Goal: Transaction & Acquisition: Purchase product/service

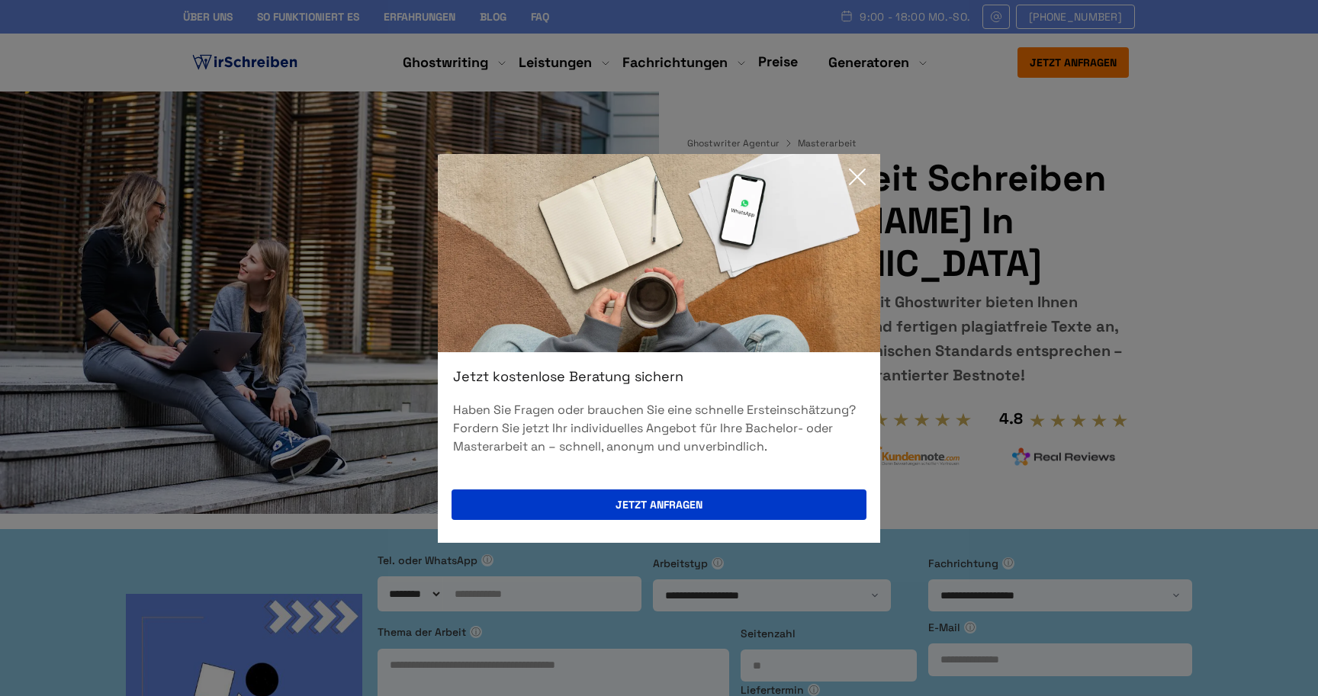
click at [658, 166] on icon at bounding box center [857, 177] width 31 height 31
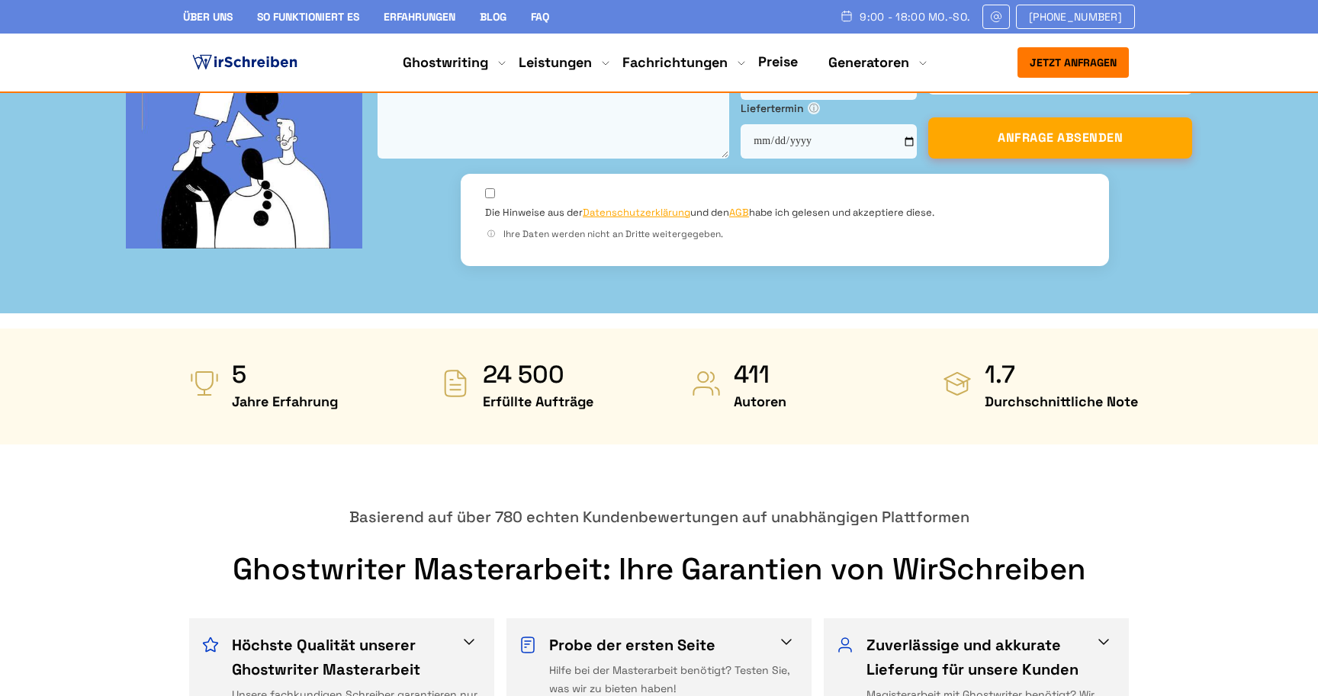
scroll to position [500, 0]
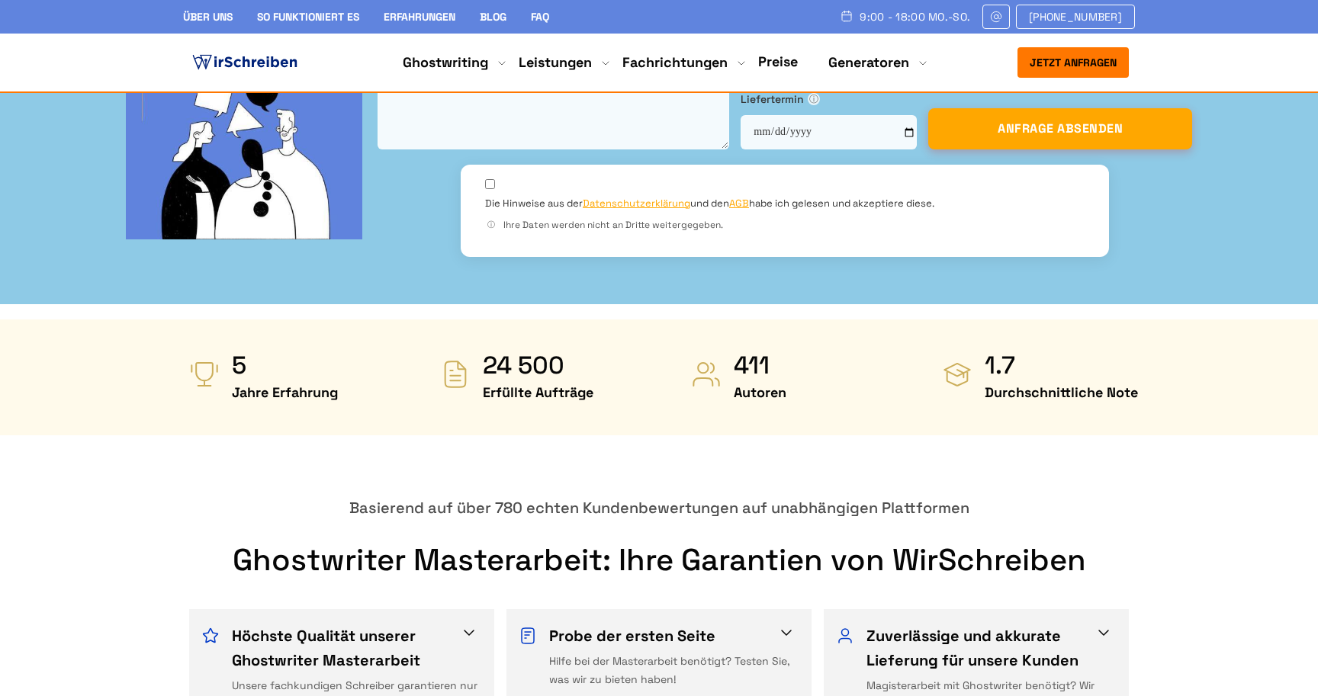
click at [658, 65] on link "Preise" at bounding box center [778, 62] width 40 height 18
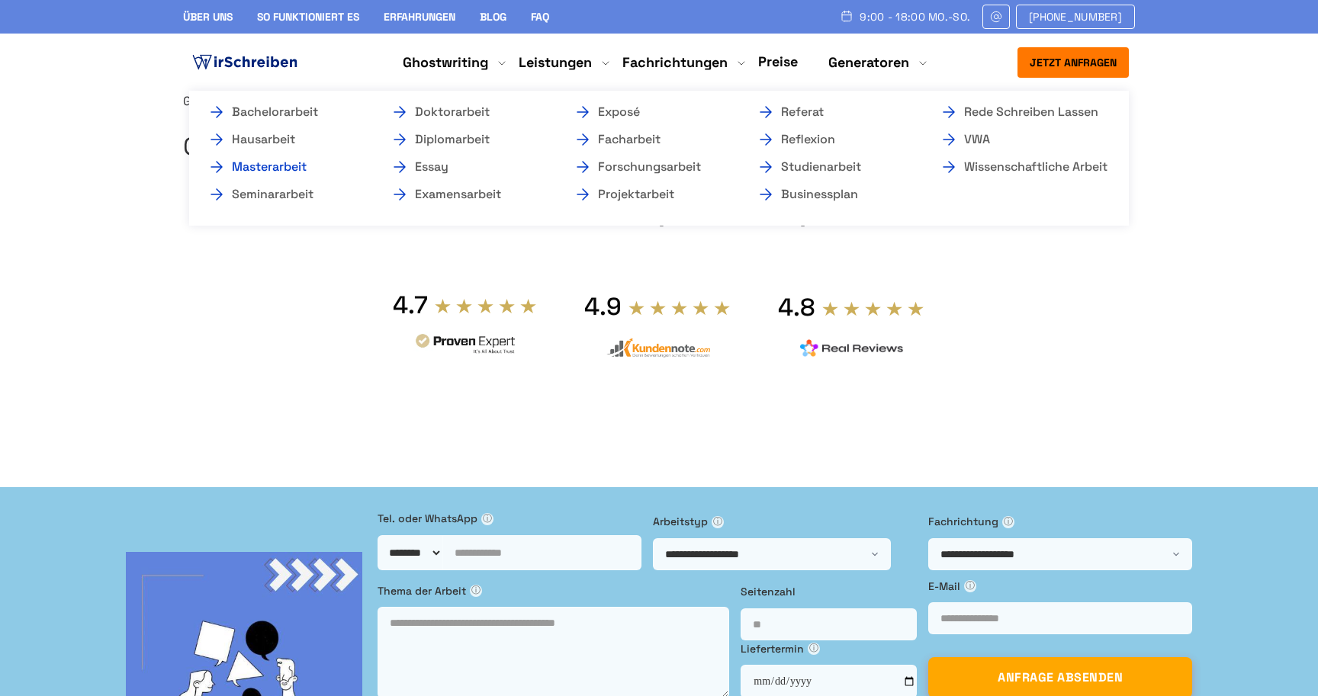
click at [290, 166] on link "Masterarbeit" at bounding box center [283, 167] width 153 height 18
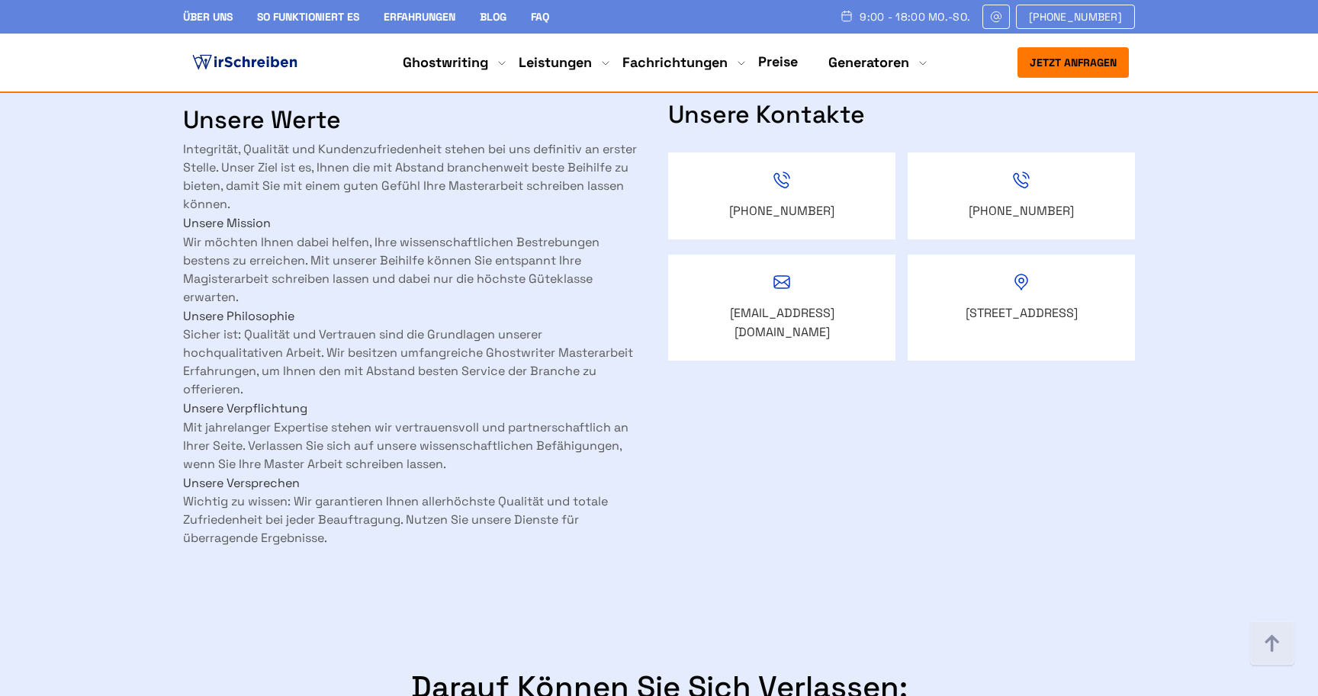
scroll to position [2208, 0]
